Goal: Understand process/instructions: Learn how to perform a task or action

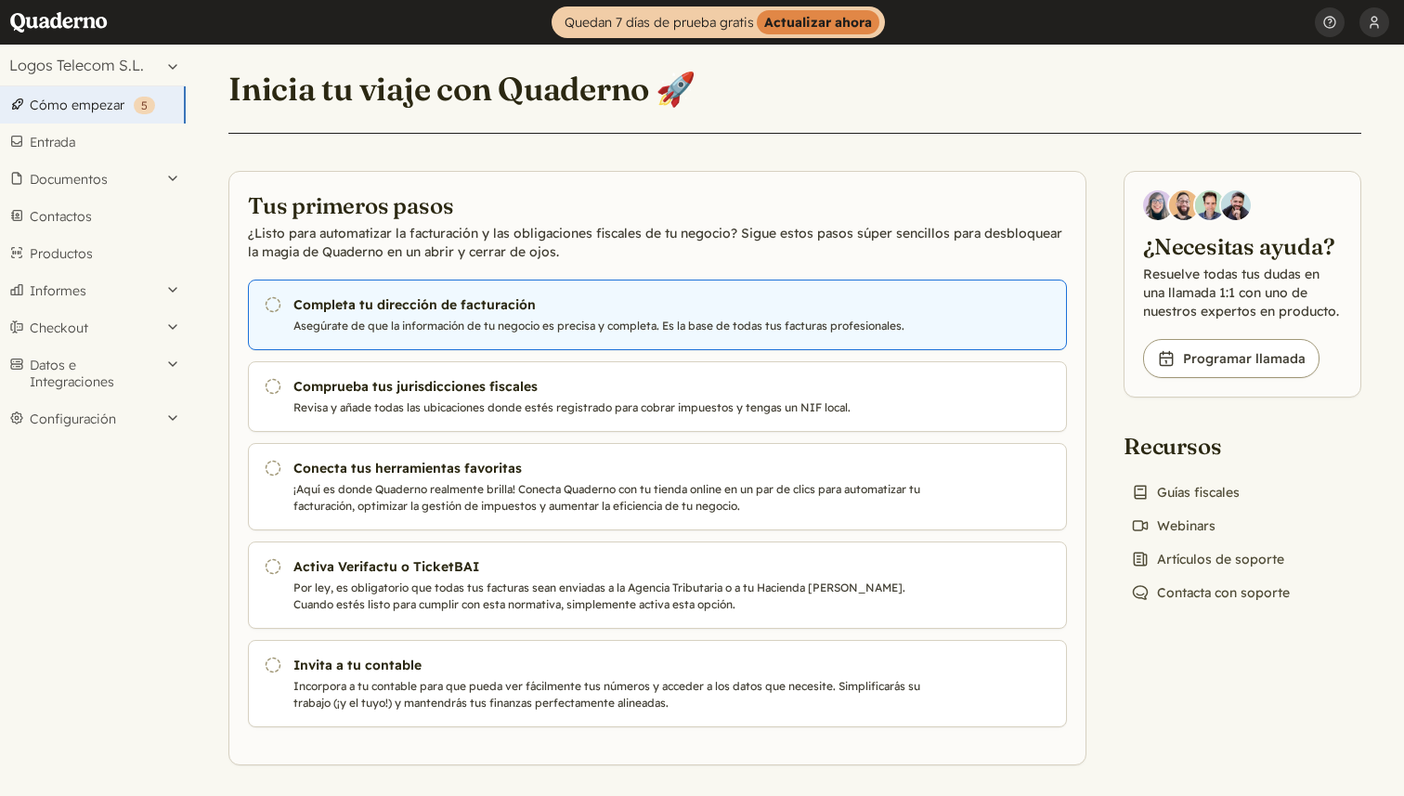
click at [274, 303] on icon "Pendiente" at bounding box center [273, 304] width 19 height 19
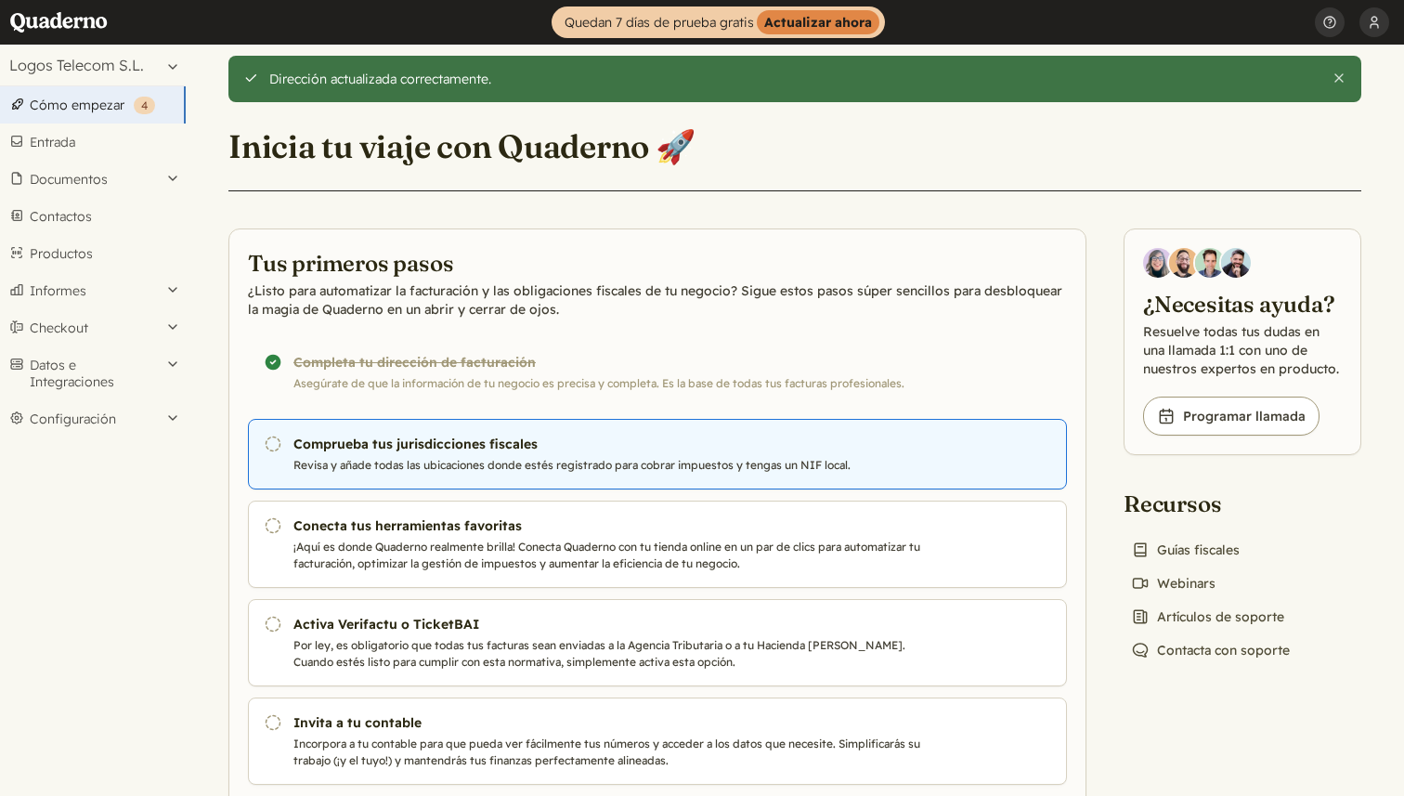
click at [832, 464] on p "Revisa y añade todas las ubicaciones donde estés registrado para cobrar impuest…" at bounding box center [609, 465] width 633 height 17
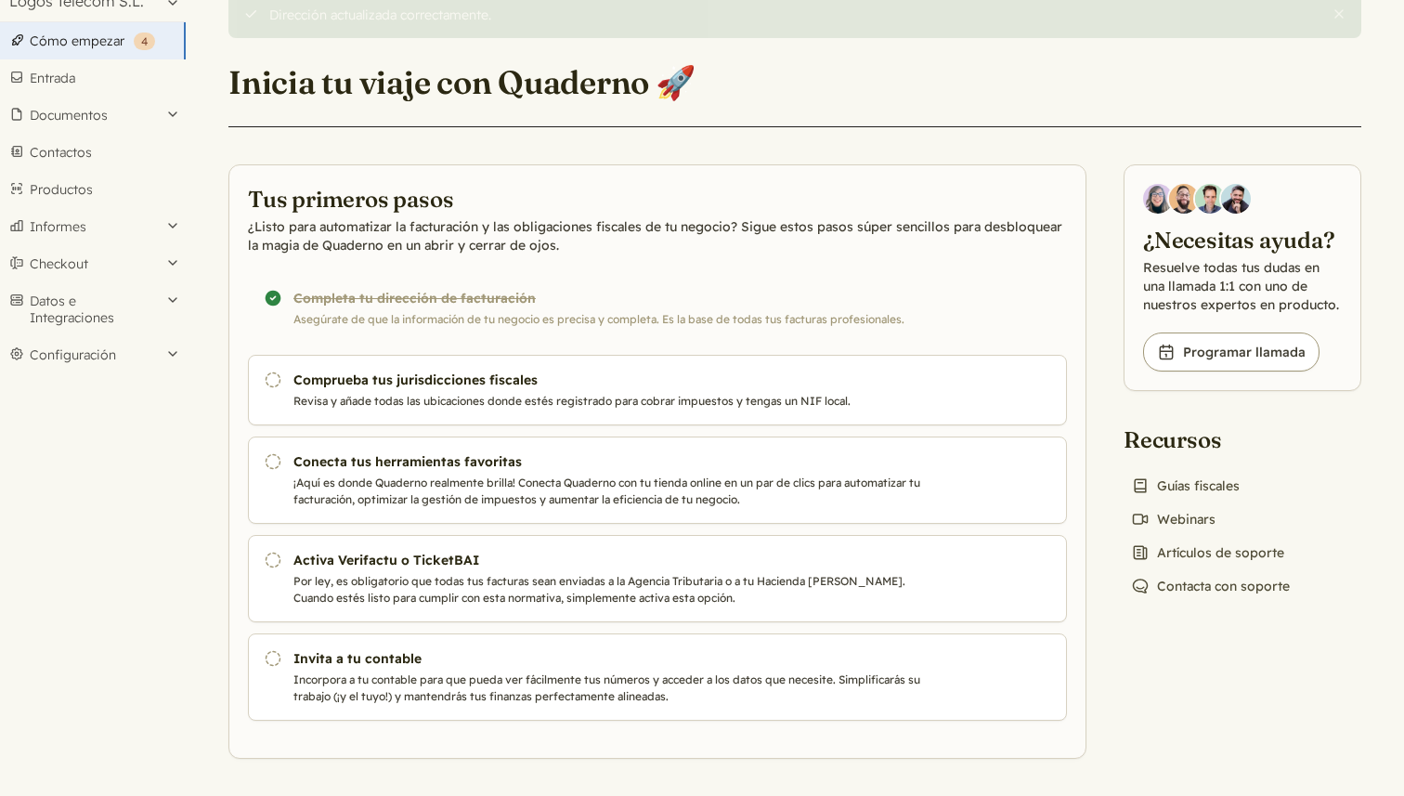
scroll to position [7, 0]
